Goal: Navigation & Orientation: Find specific page/section

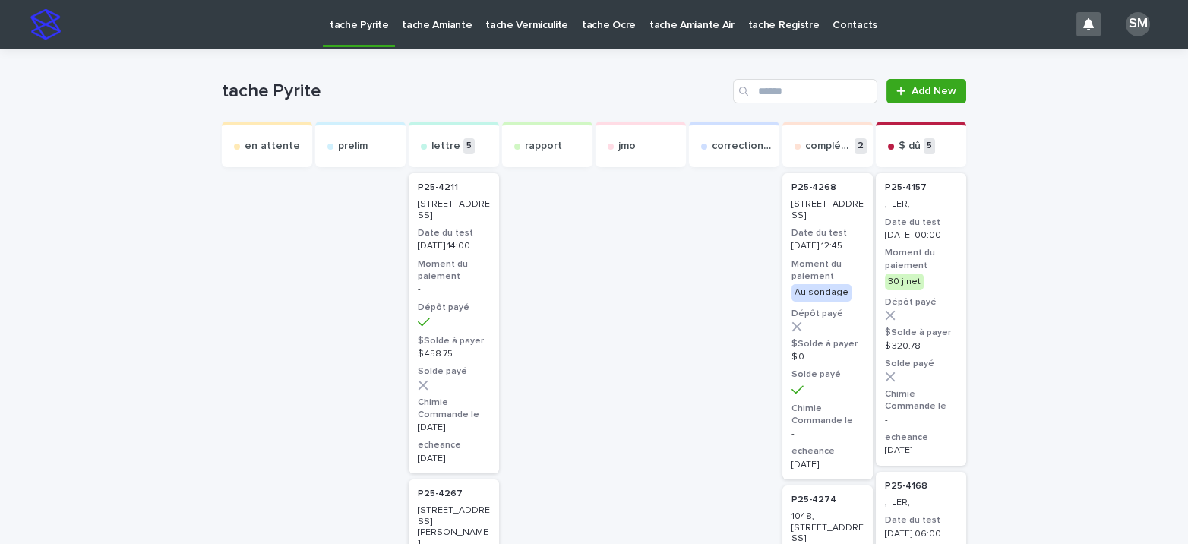
click at [433, 30] on p "tache Amiante" at bounding box center [437, 16] width 70 height 32
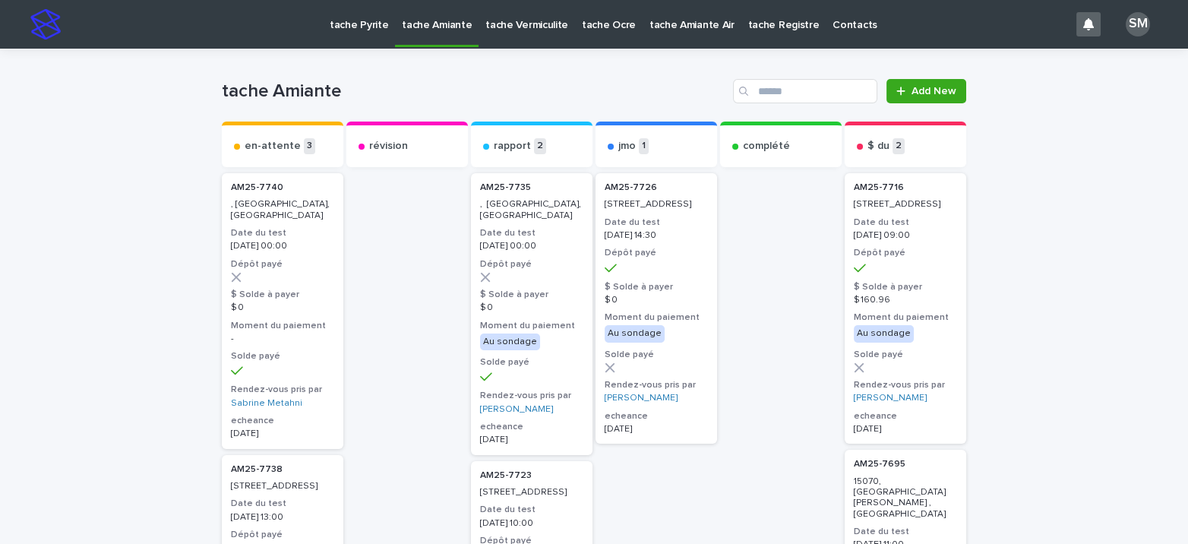
click at [360, 27] on p "tache Pyrite" at bounding box center [359, 16] width 58 height 32
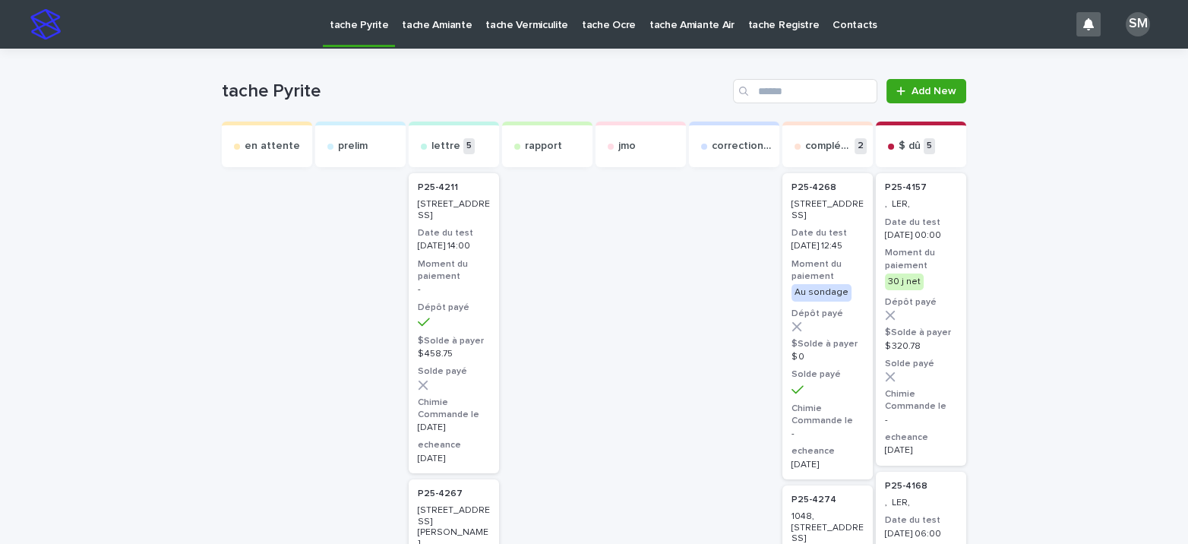
click at [542, 24] on p "tache Vermiculite" at bounding box center [526, 16] width 83 height 32
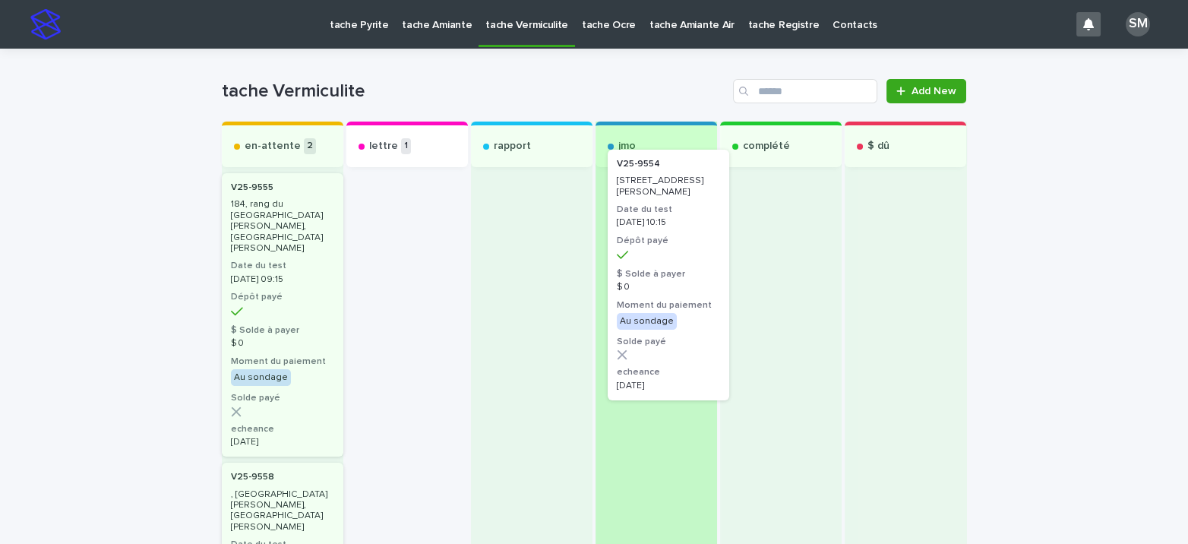
drag, startPoint x: 369, startPoint y: 235, endPoint x: 639, endPoint y: 213, distance: 270.5
click at [639, 213] on div "en-attente 2 V25-9555 184, rang du Haut-de-la-Rivière Sud, Saint-Césaire Date d…" at bounding box center [594, 470] width 744 height 696
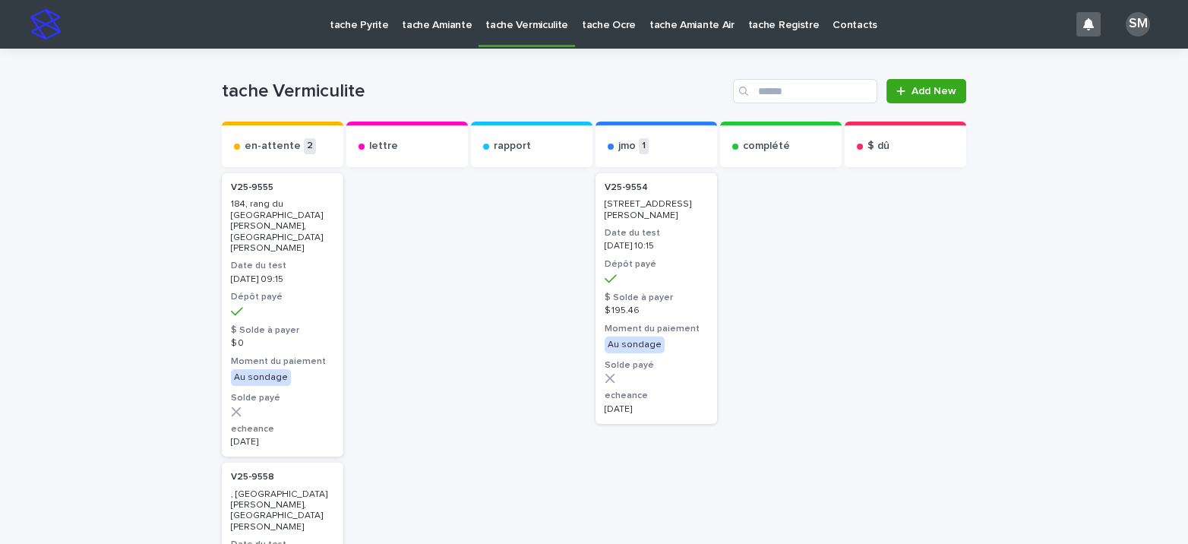
click at [417, 28] on p "tache Amiante" at bounding box center [437, 16] width 70 height 32
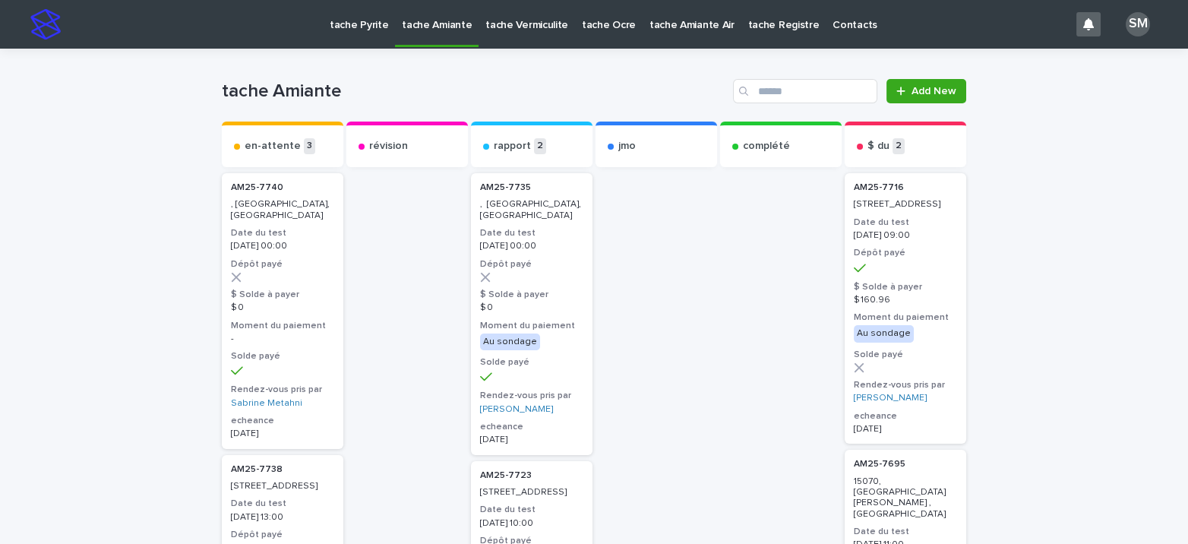
click at [356, 34] on link "tache Pyrite" at bounding box center [359, 23] width 72 height 47
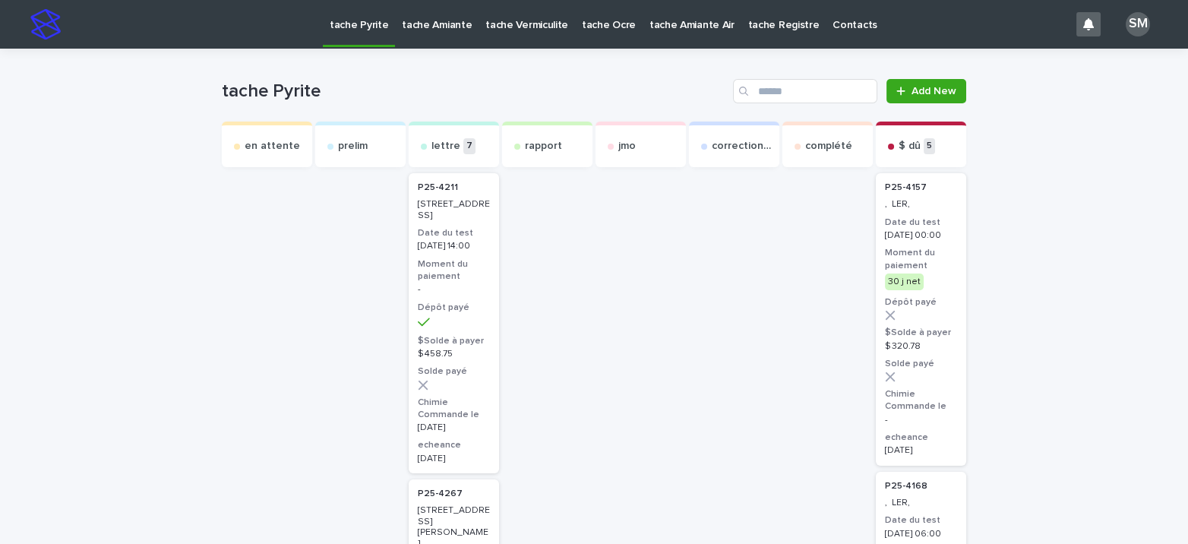
click at [413, 32] on link "tache Amiante" at bounding box center [437, 23] width 84 height 47
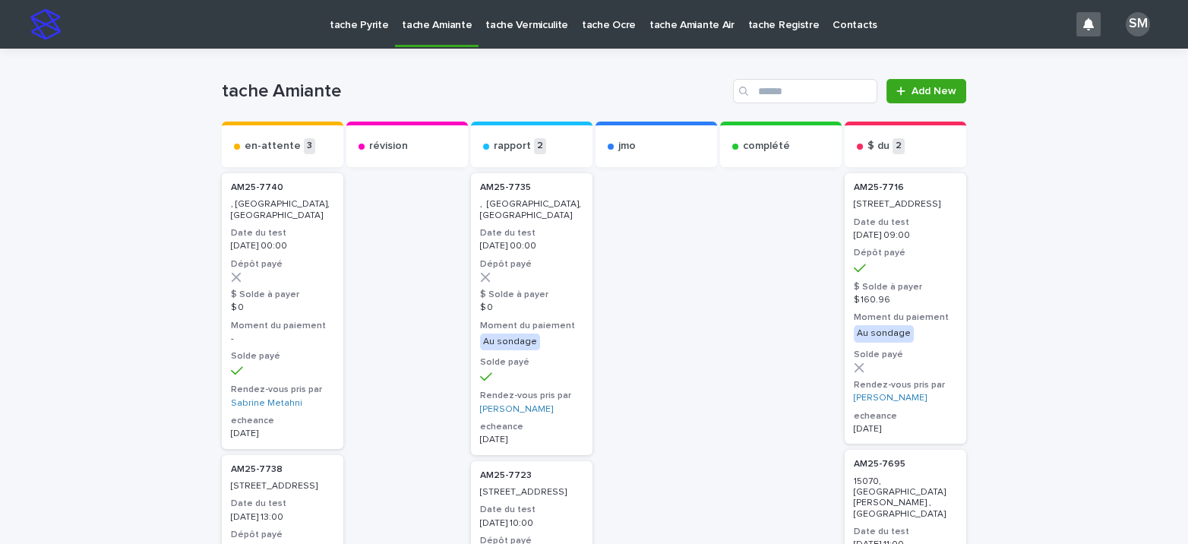
click at [336, 29] on p "tache Pyrite" at bounding box center [359, 16] width 58 height 32
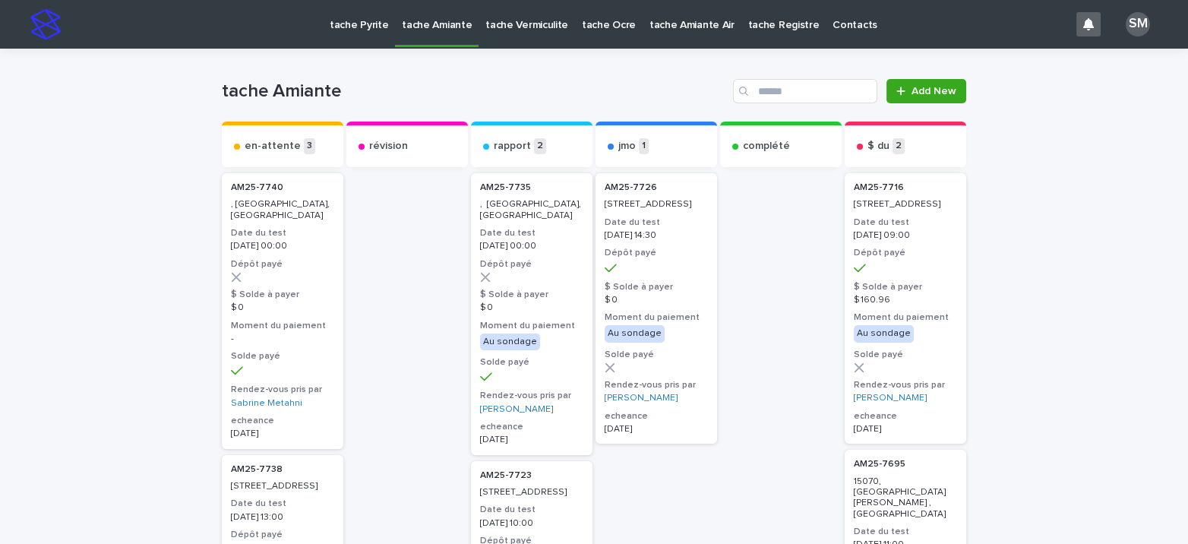
click at [629, 101] on h1 "tache Amiante" at bounding box center [474, 92] width 505 height 22
